Goal: Information Seeking & Learning: Find specific fact

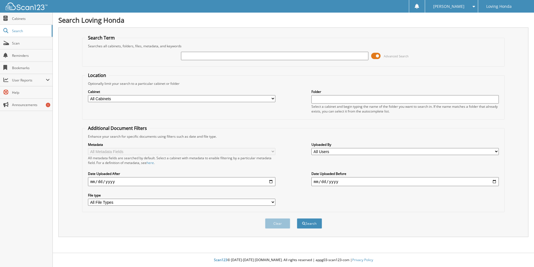
click at [232, 53] on input "text" at bounding box center [275, 56] width 188 height 8
type input "95843"
click at [297, 218] on button "Search" at bounding box center [309, 223] width 25 height 10
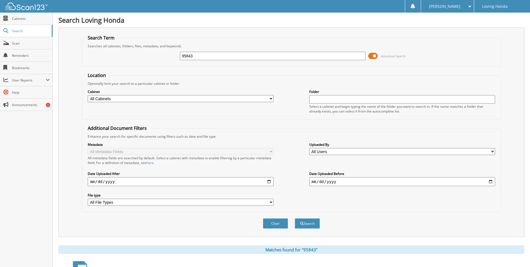
click at [224, 55] on input "95843" at bounding box center [273, 56] width 186 height 8
type input "9"
type input "95843"
click at [295, 218] on button "Search" at bounding box center [307, 223] width 25 height 10
drag, startPoint x: 201, startPoint y: 58, endPoint x: 160, endPoint y: 60, distance: 40.8
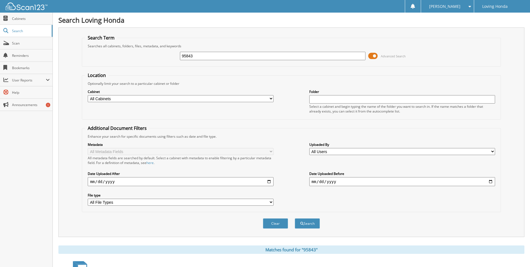
click at [160, 60] on div "95843 Advanced Search" at bounding box center [291, 55] width 413 height 15
type input "95643"
click at [295, 218] on button "Search" at bounding box center [307, 223] width 25 height 10
click at [244, 57] on input "95643" at bounding box center [273, 56] width 186 height 8
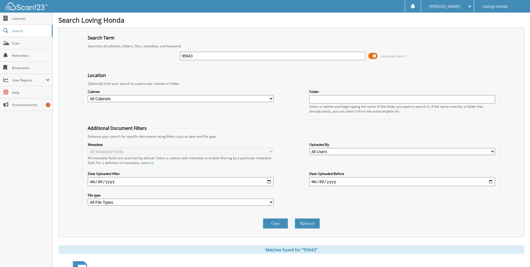
click at [244, 57] on input "95643" at bounding box center [273, 56] width 186 height 8
type input "95646"
click at [295, 218] on button "Search" at bounding box center [307, 223] width 25 height 10
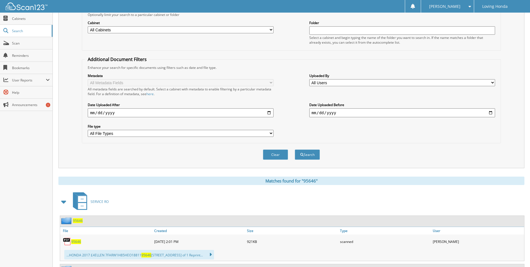
scroll to position [112, 0]
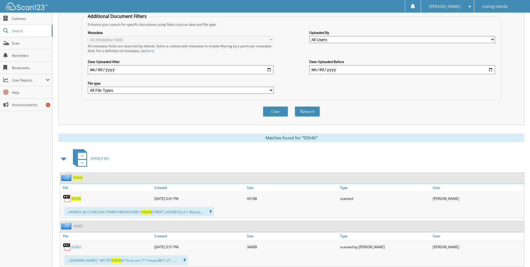
click at [77, 196] on span "95646" at bounding box center [76, 198] width 10 height 5
